Goal: Task Accomplishment & Management: Manage account settings

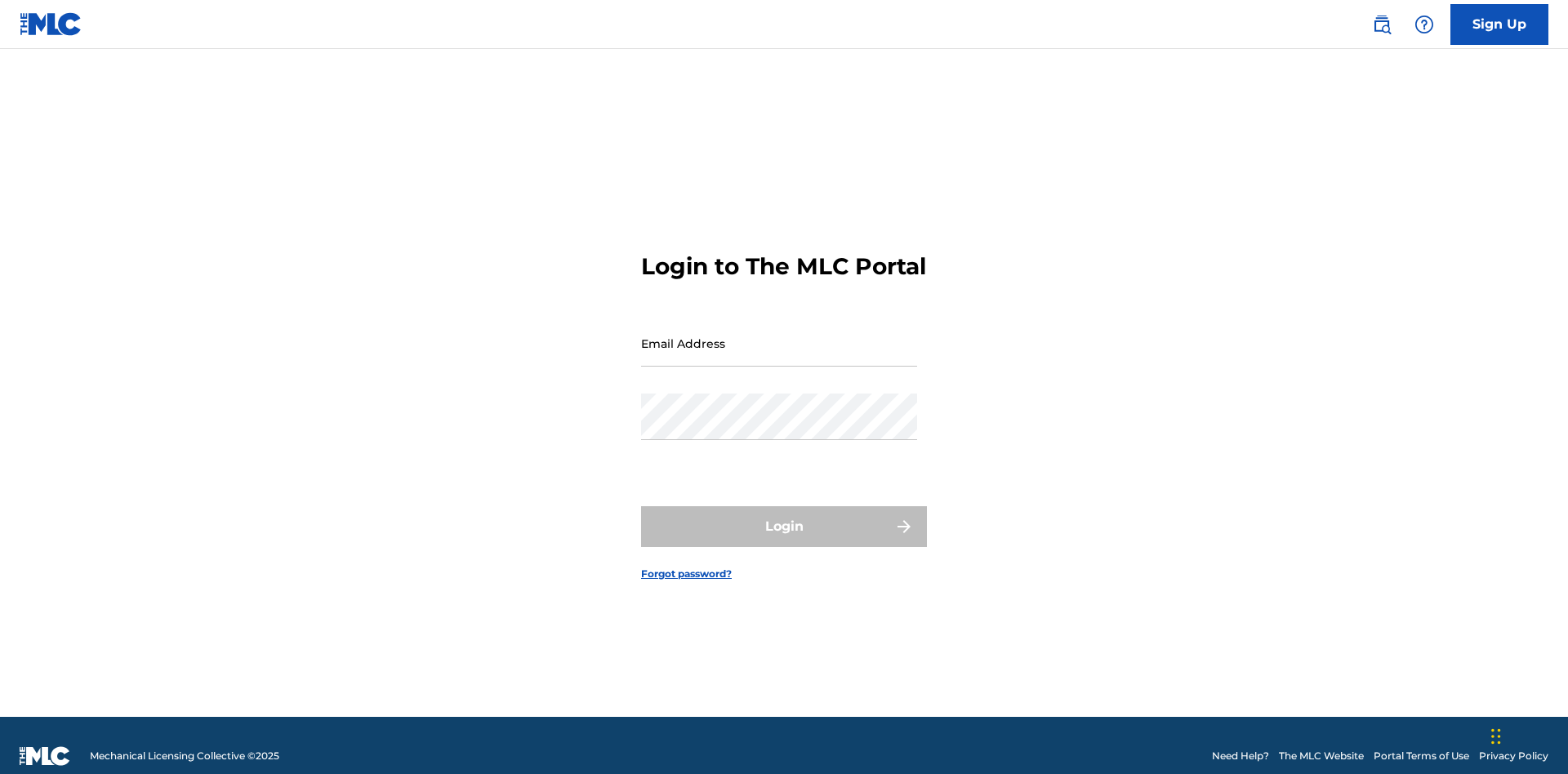
scroll to position [22, 0]
click at [779, 336] on input "Email Address" at bounding box center [779, 343] width 276 height 46
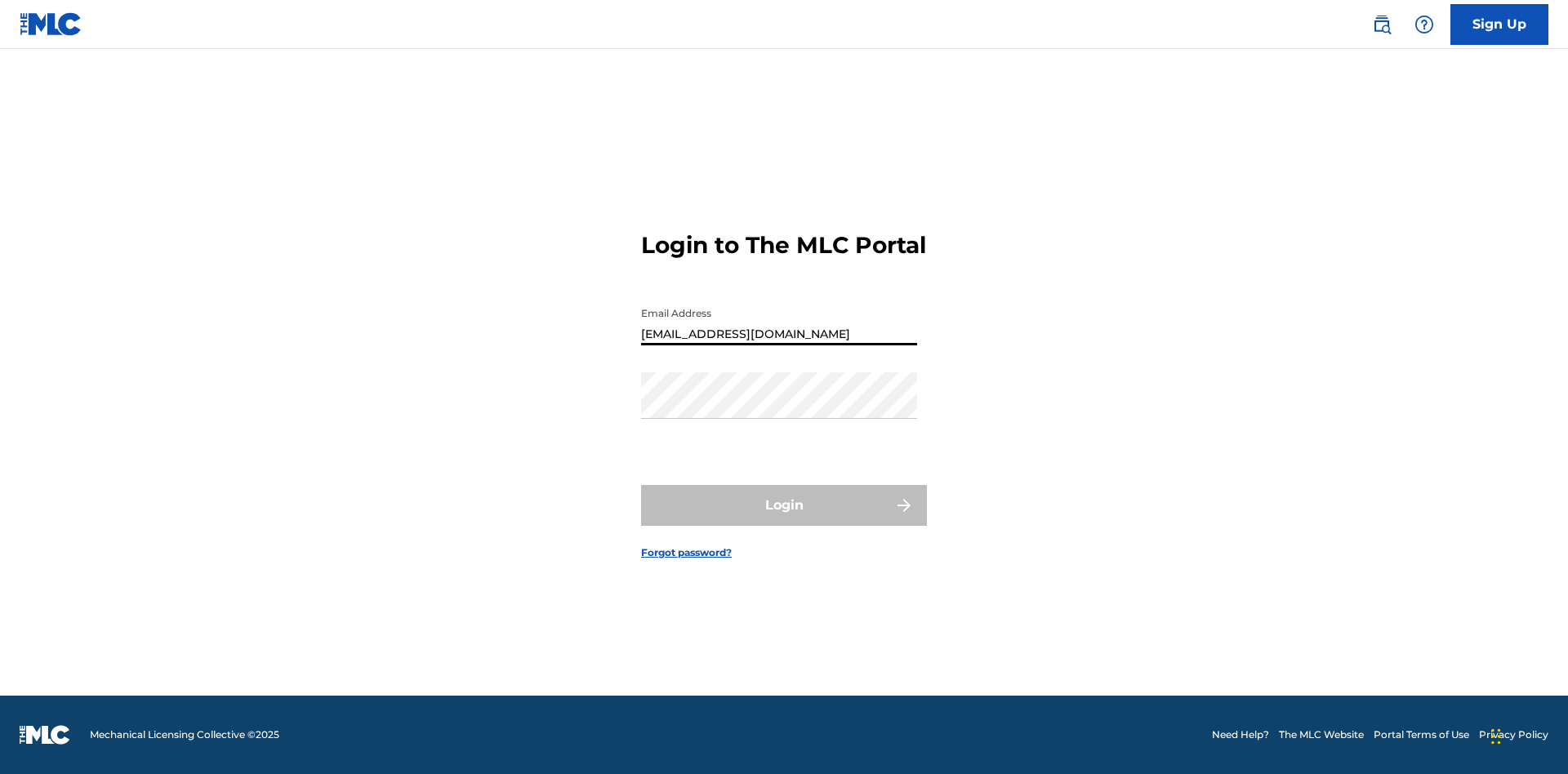
type input "Duke.McTesterson@gmail.com"
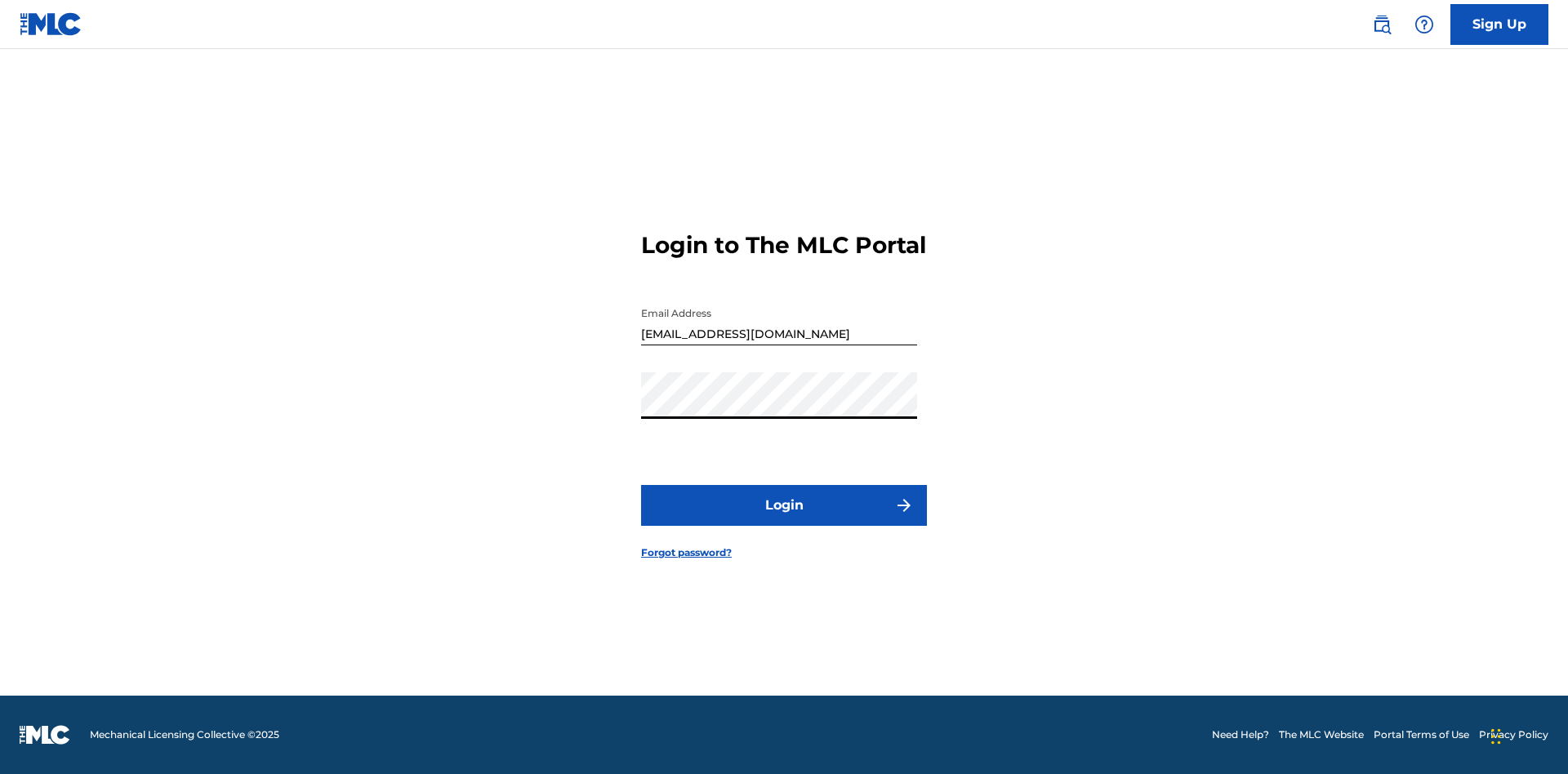
click at [784, 520] on button "Login" at bounding box center [784, 506] width 286 height 41
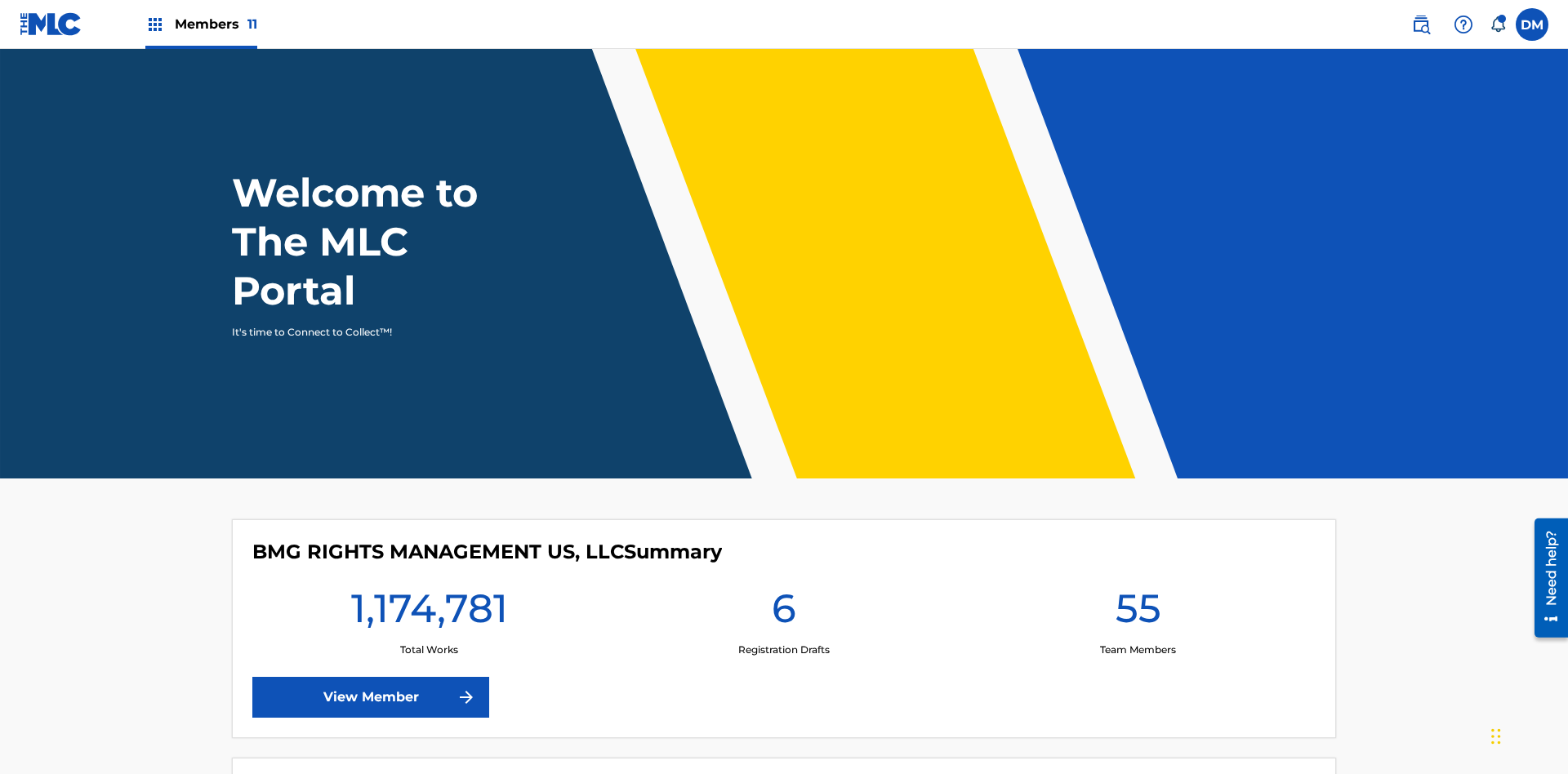
scroll to position [71, 0]
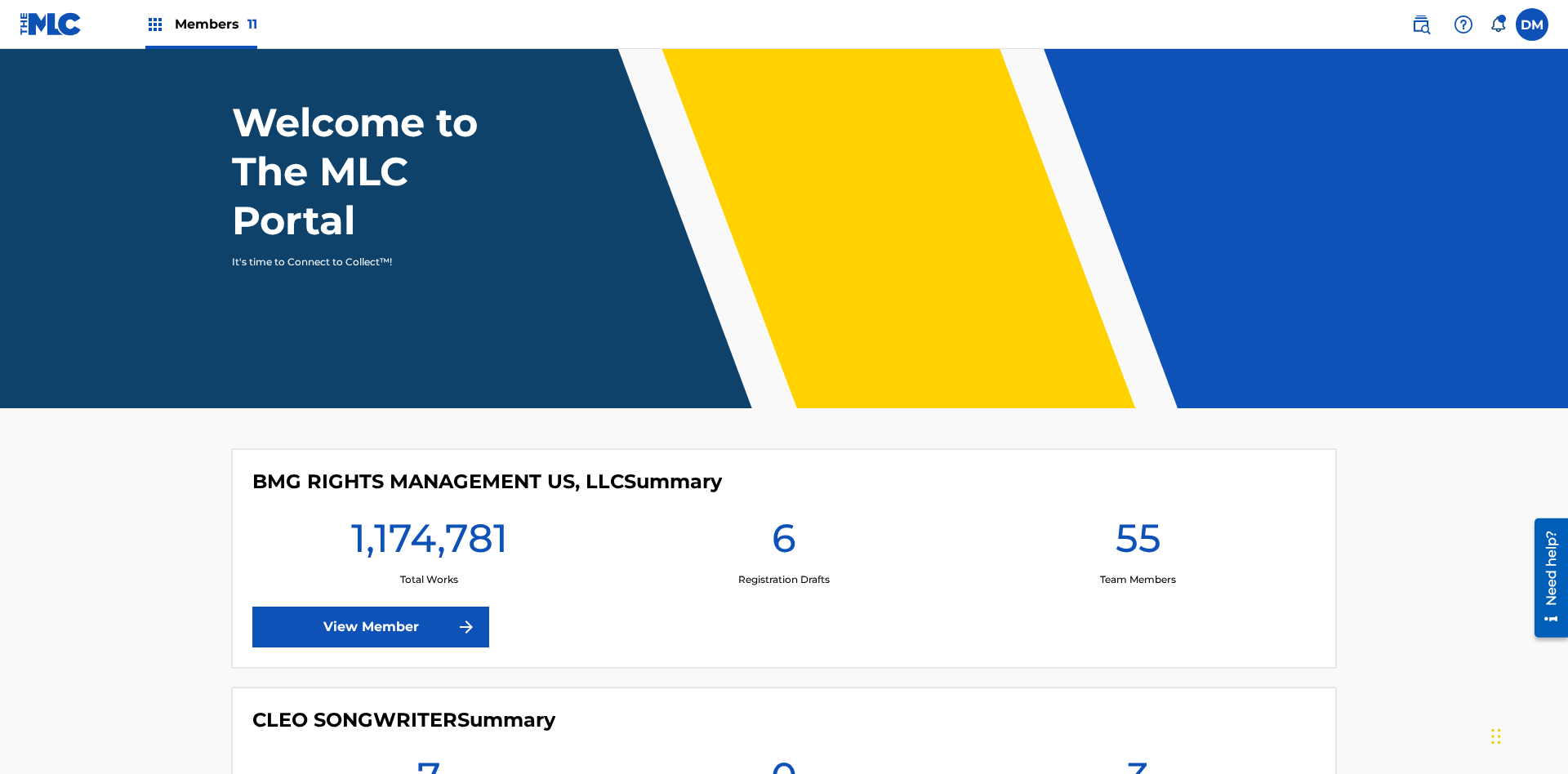
click at [201, 24] on span "Members 11" at bounding box center [216, 24] width 82 height 19
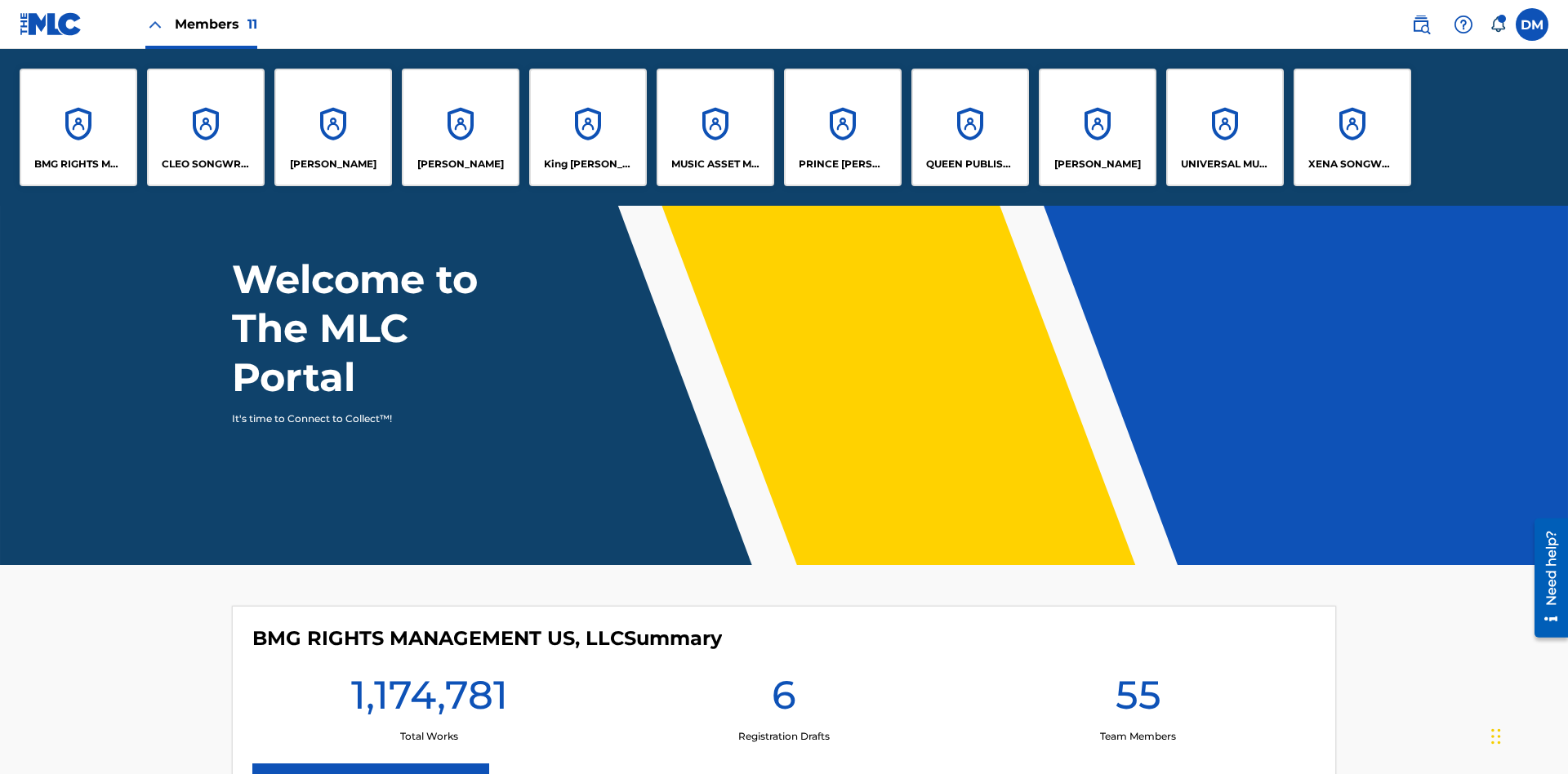
scroll to position [0, 0]
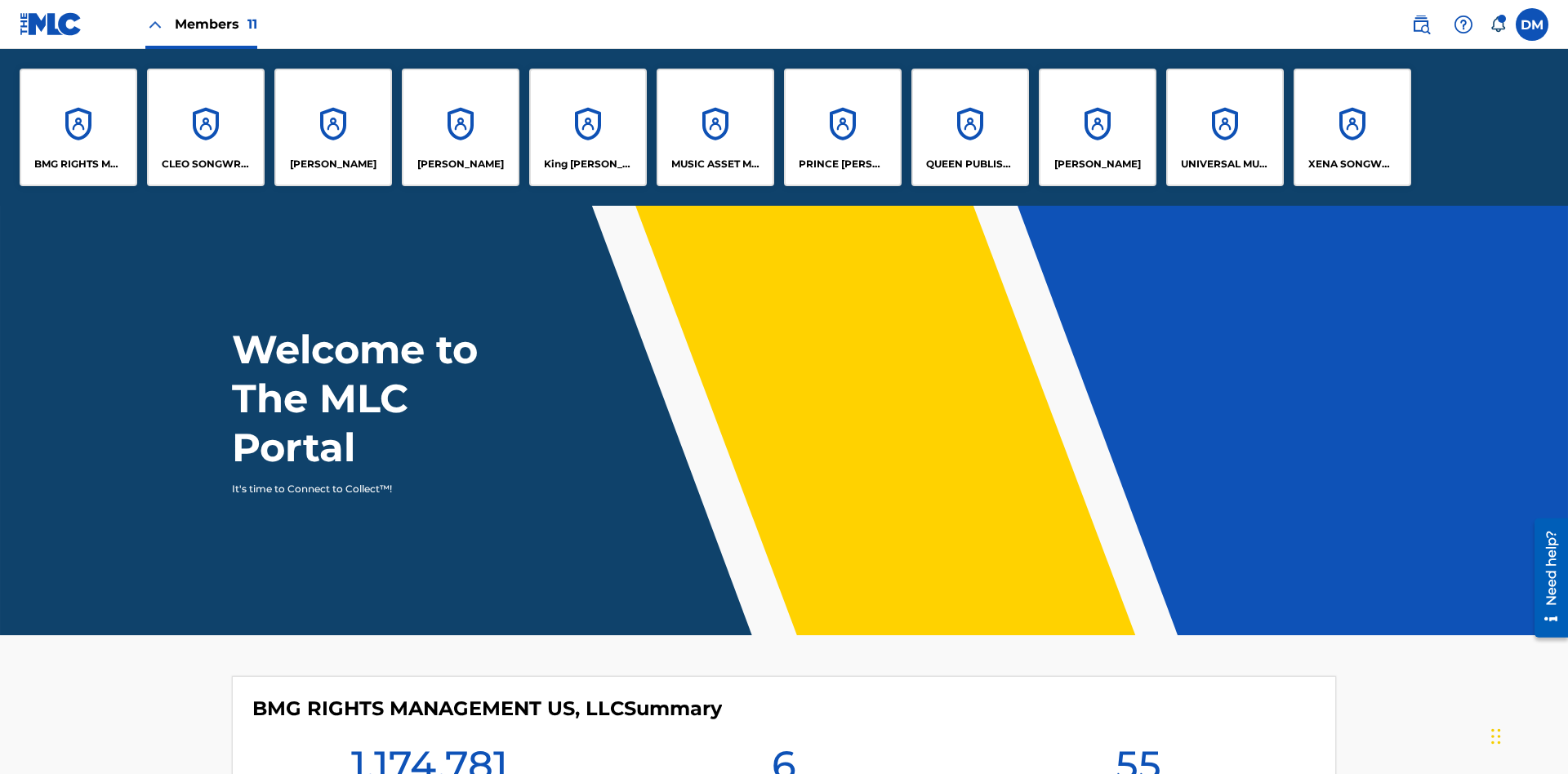
click at [841, 164] on p "PRINCE MCTESTERSON" at bounding box center [842, 164] width 89 height 15
